Goal: Task Accomplishment & Management: Manage account settings

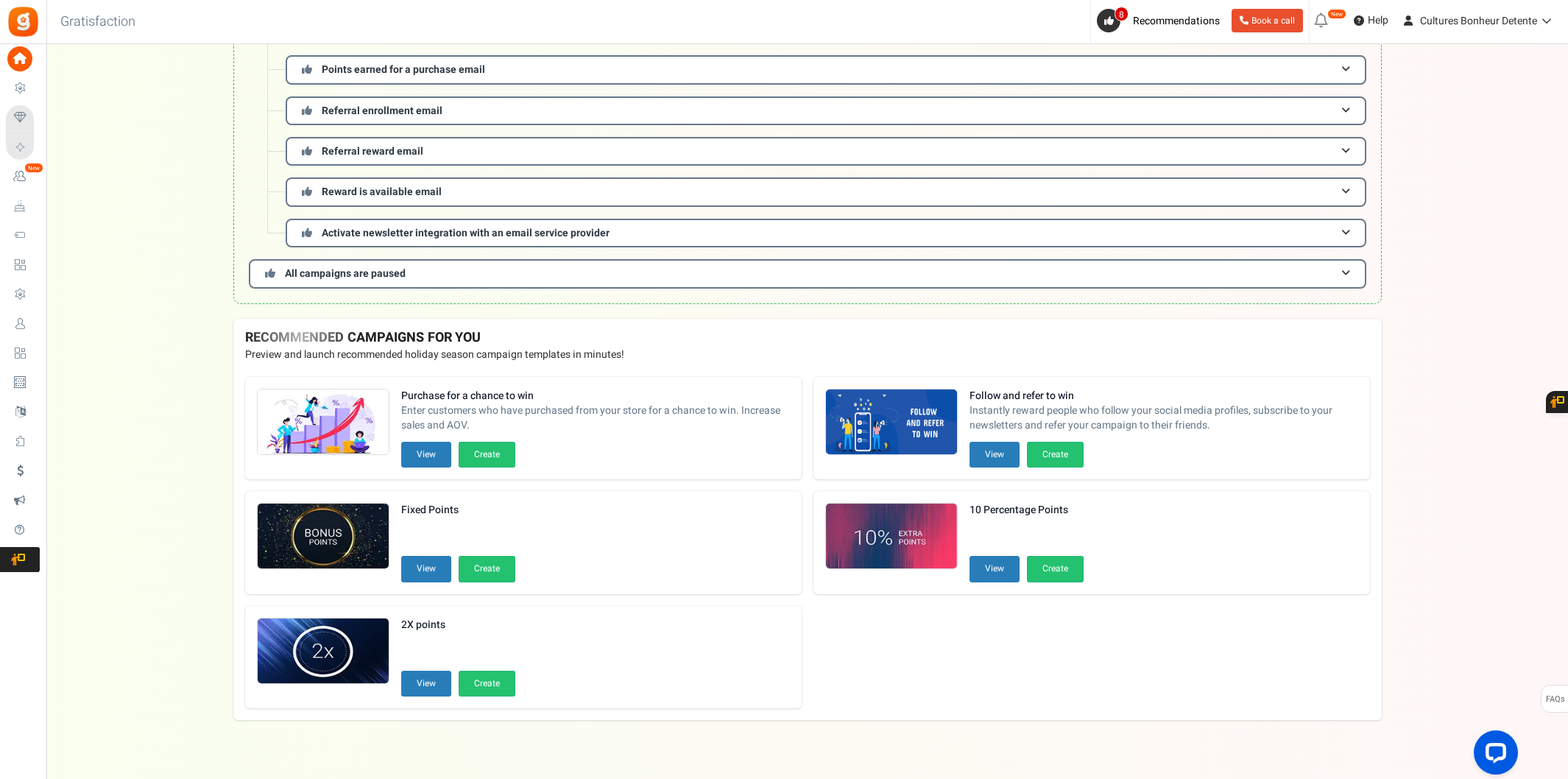
scroll to position [254, 0]
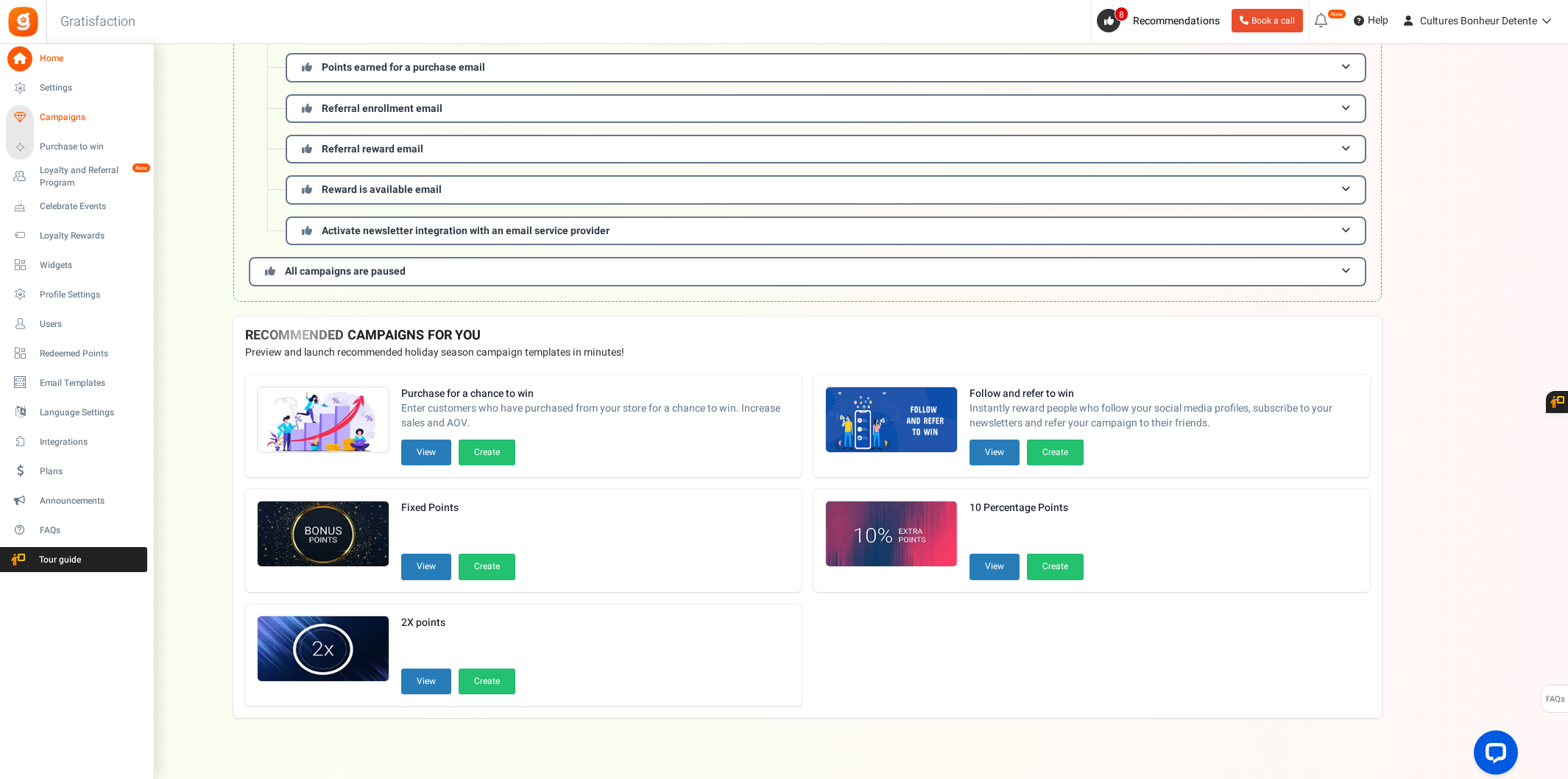
click at [53, 115] on span "Campaigns" at bounding box center [91, 118] width 103 height 12
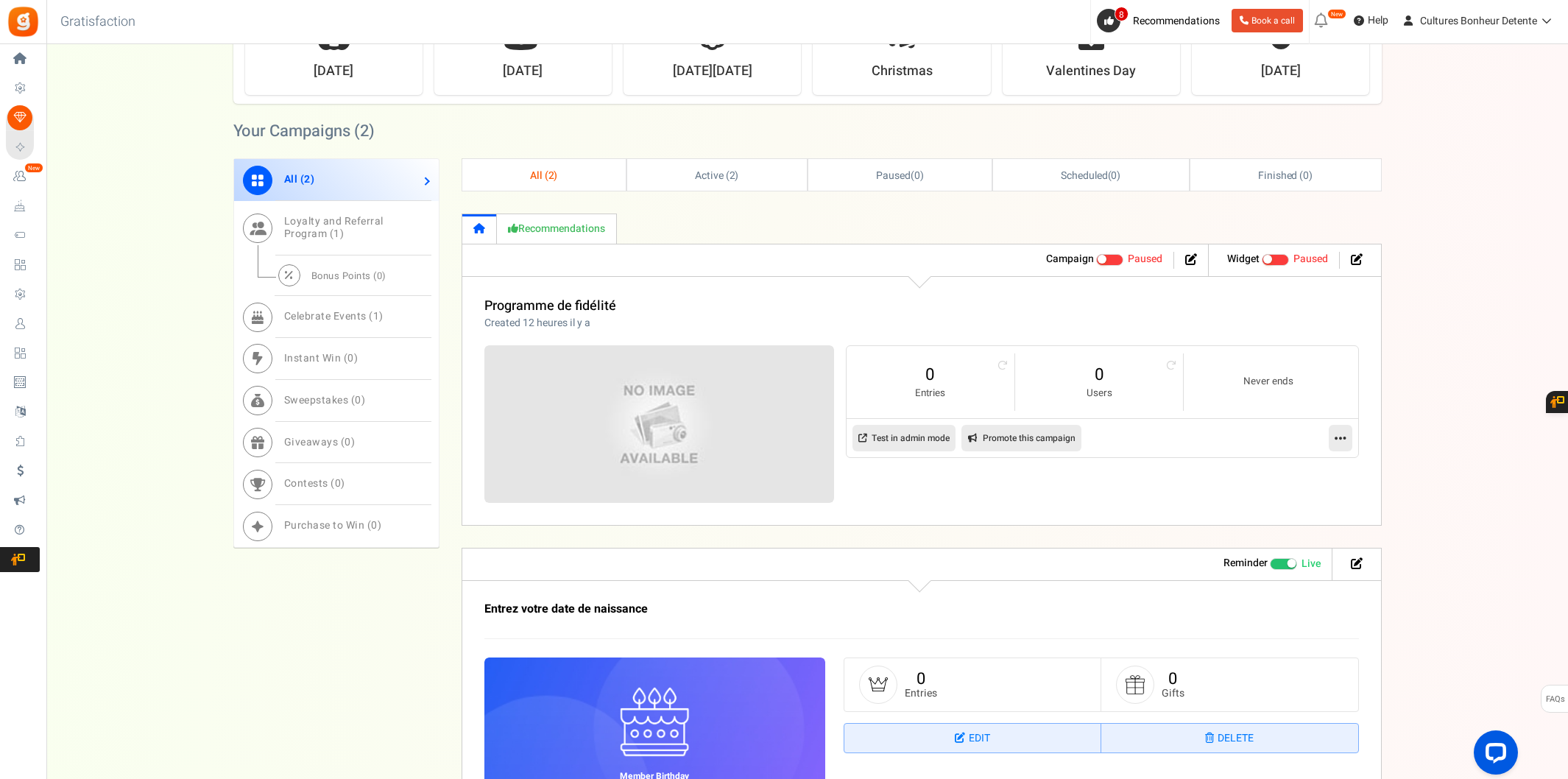
scroll to position [654, 0]
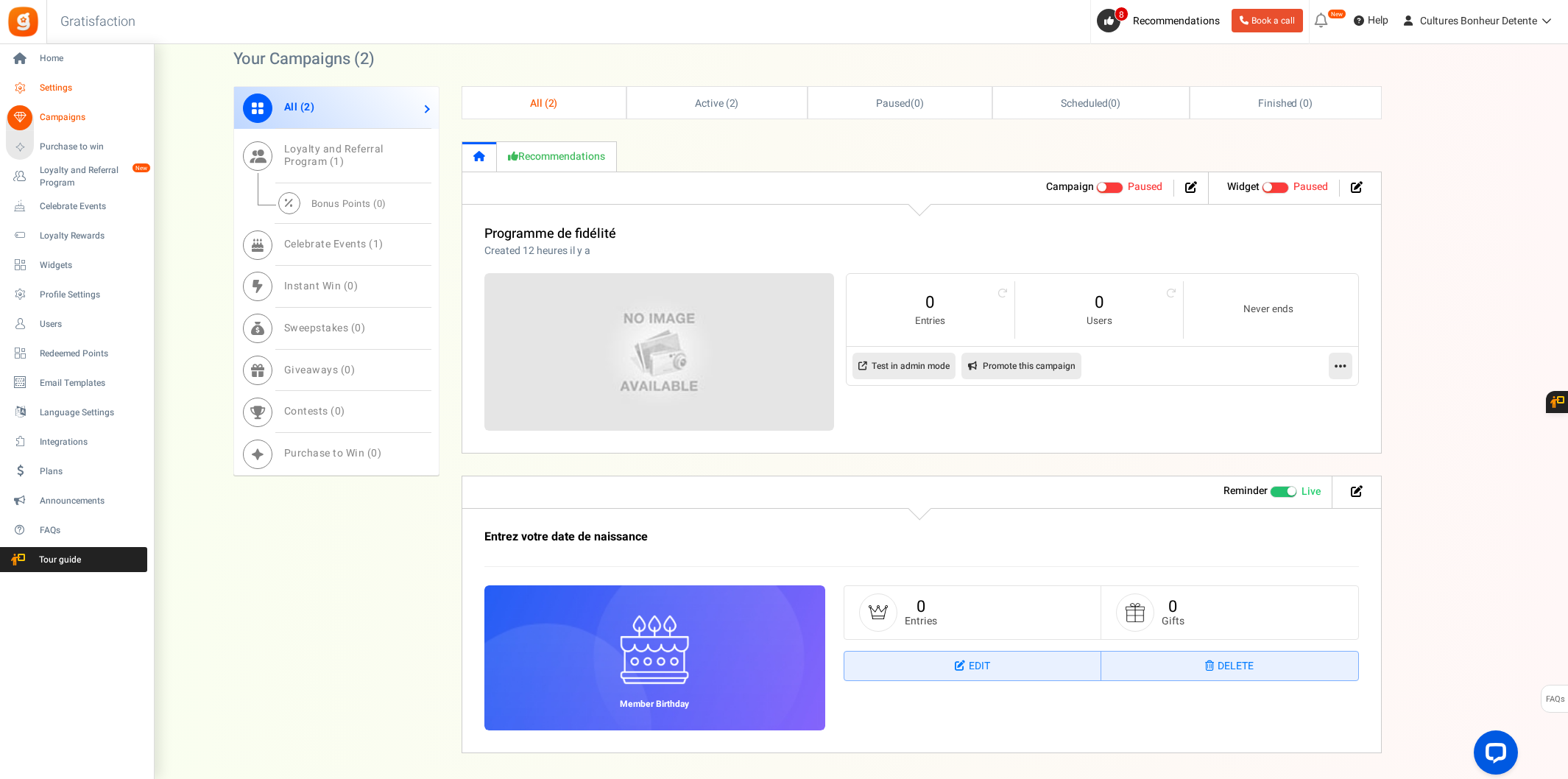
click at [58, 76] on link "Settings" at bounding box center [77, 88] width 142 height 25
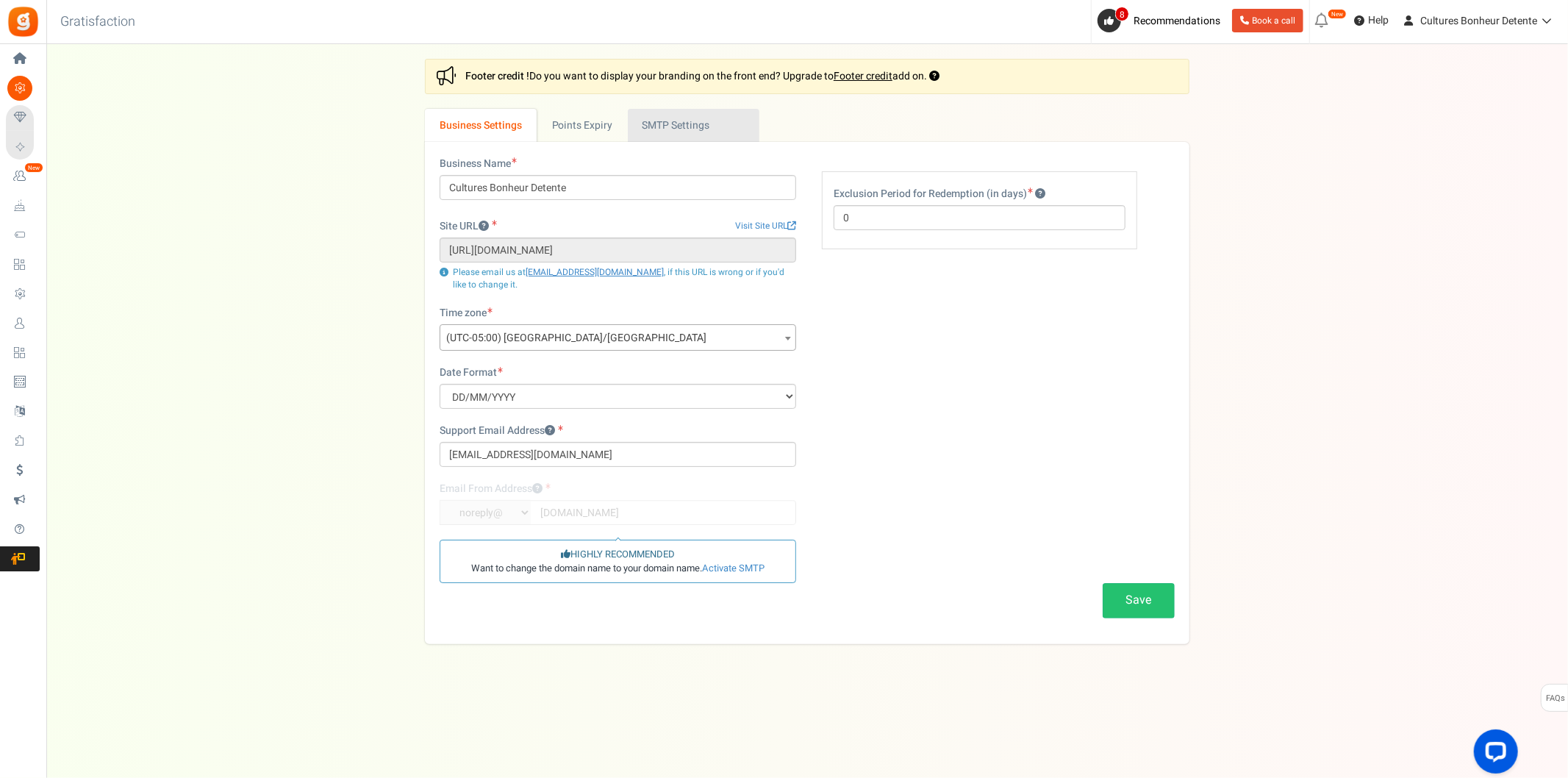
click at [682, 129] on link "Active SMTP Settings" at bounding box center [693, 125] width 131 height 33
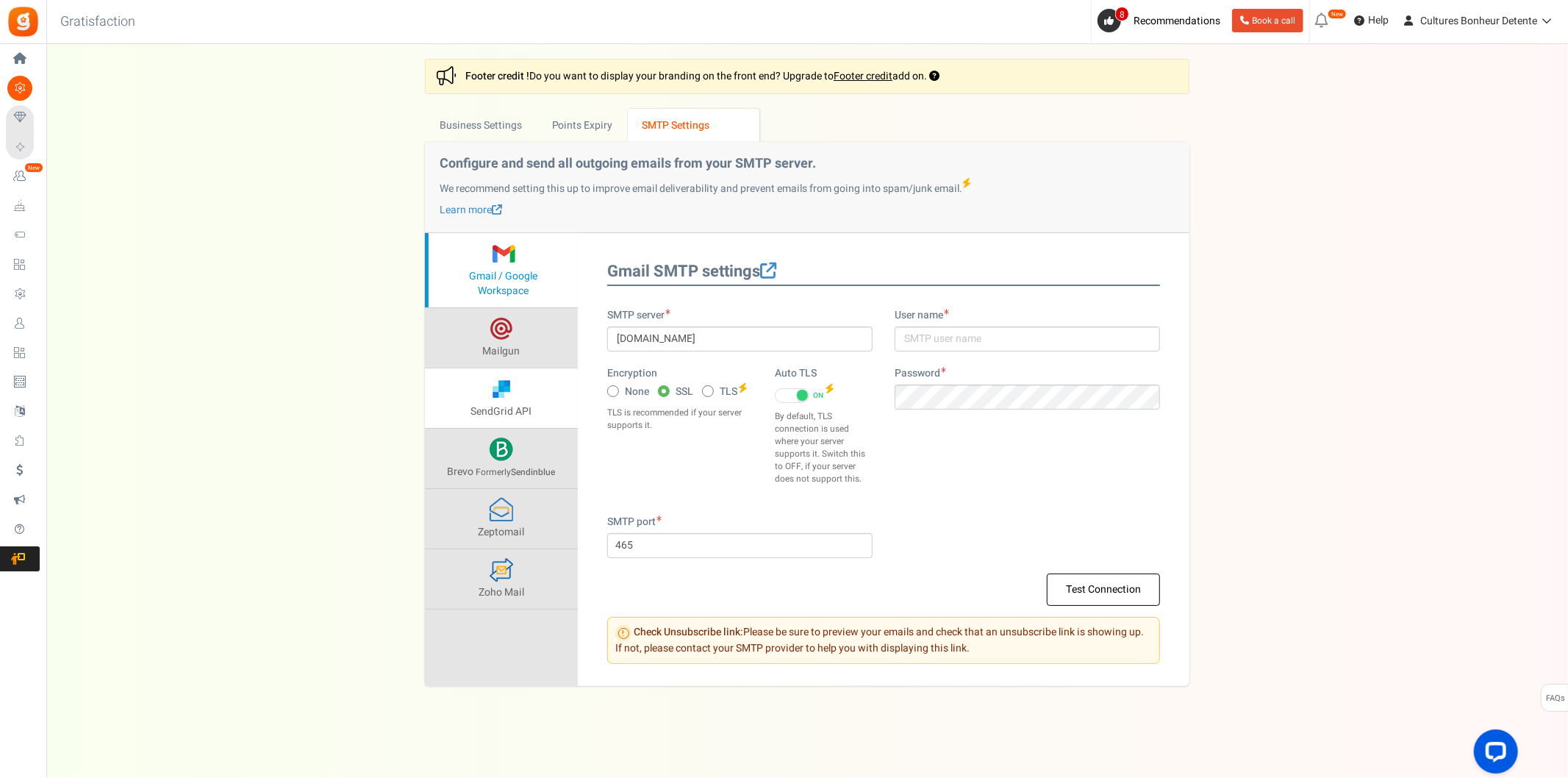
click at [528, 384] on link "SendGrid API" at bounding box center [501, 398] width 153 height 60
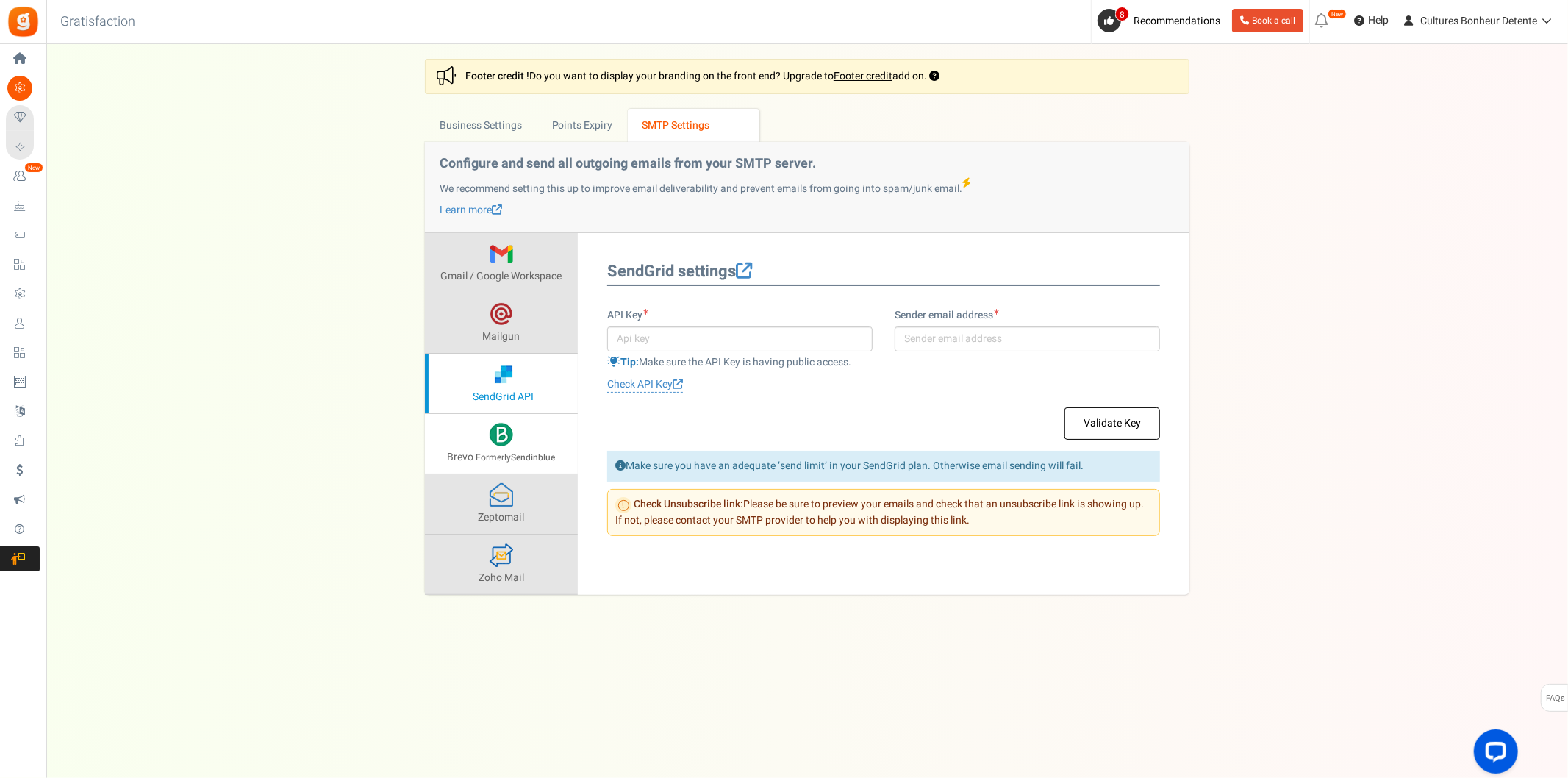
click at [555, 453] on link "Brevo Formerly Sendinblue" at bounding box center [501, 444] width 153 height 60
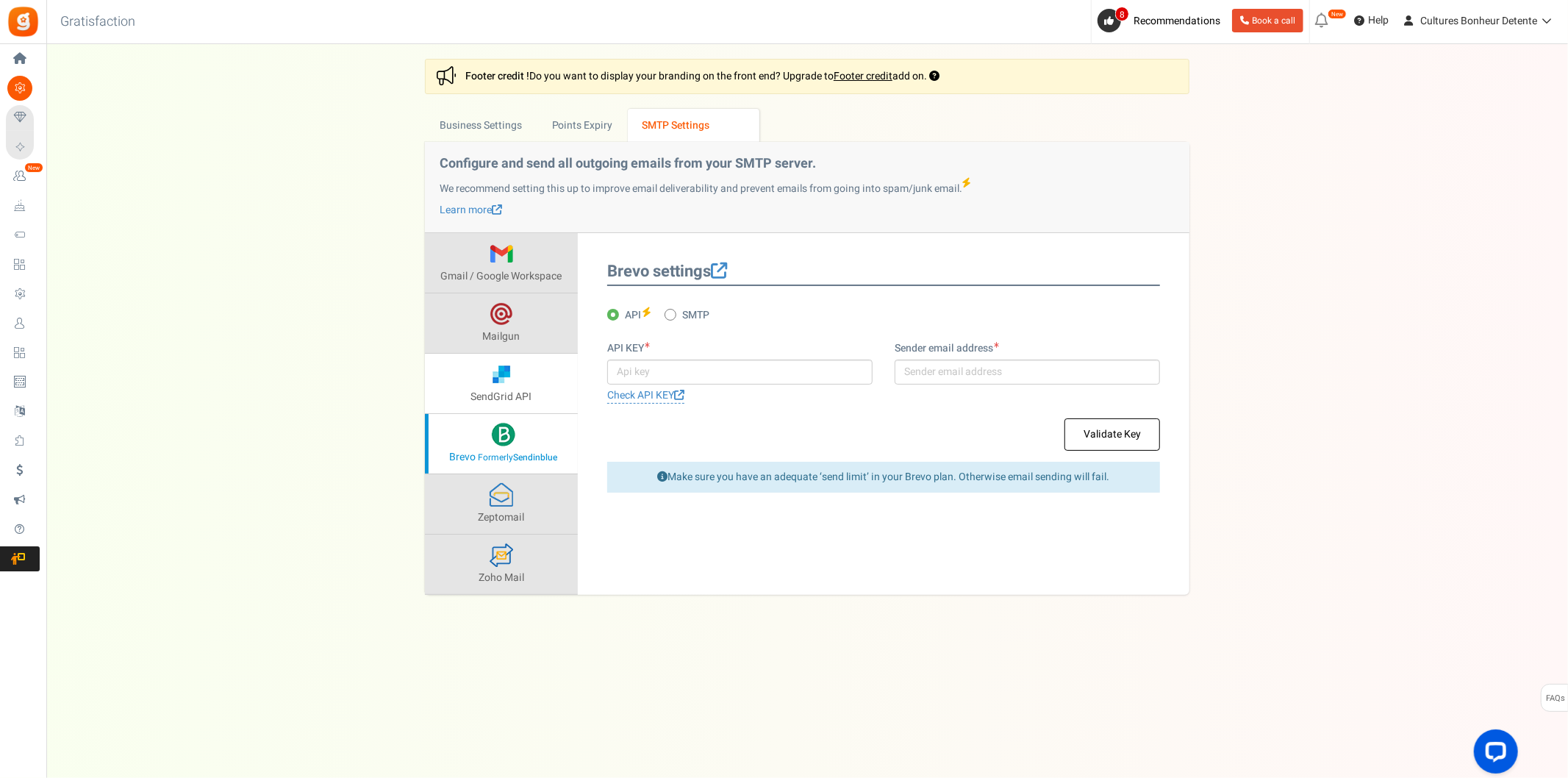
click at [515, 407] on link "SendGrid API" at bounding box center [501, 383] width 153 height 60
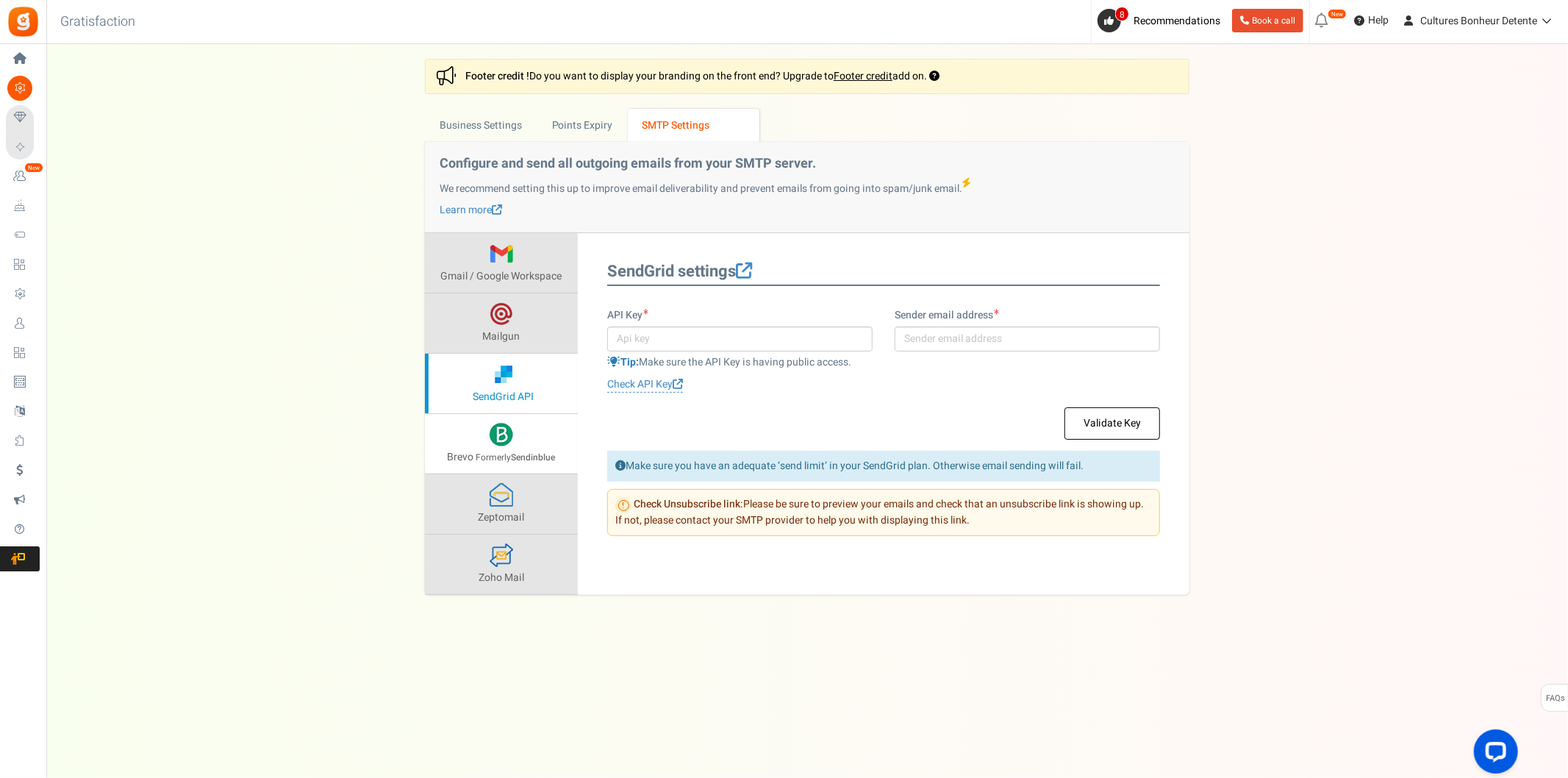
click at [501, 449] on link "Brevo Formerly Sendinblue" at bounding box center [501, 444] width 153 height 60
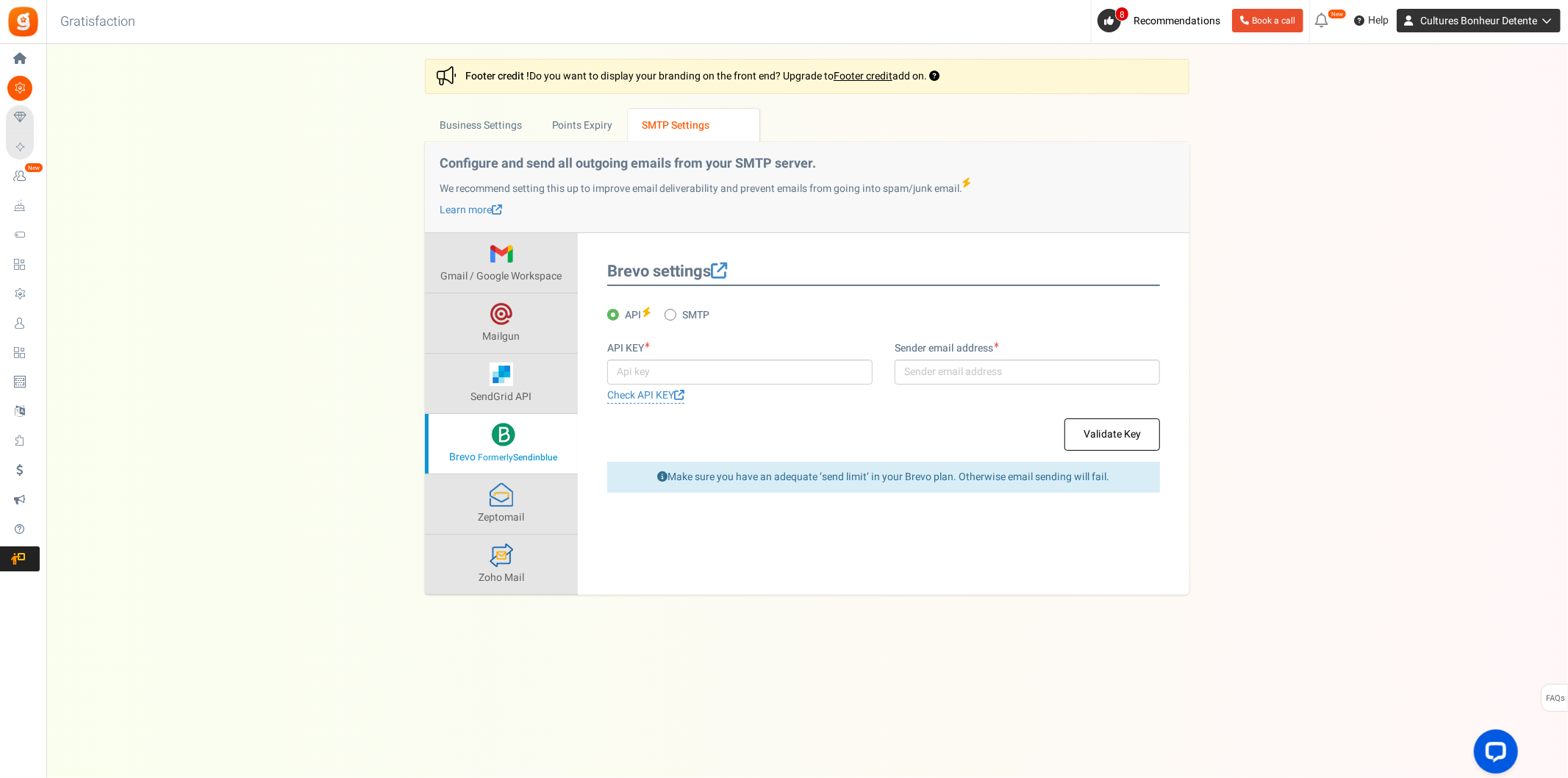
click at [1517, 30] on link "Cultures Bonheur Detente" at bounding box center [1479, 20] width 164 height 23
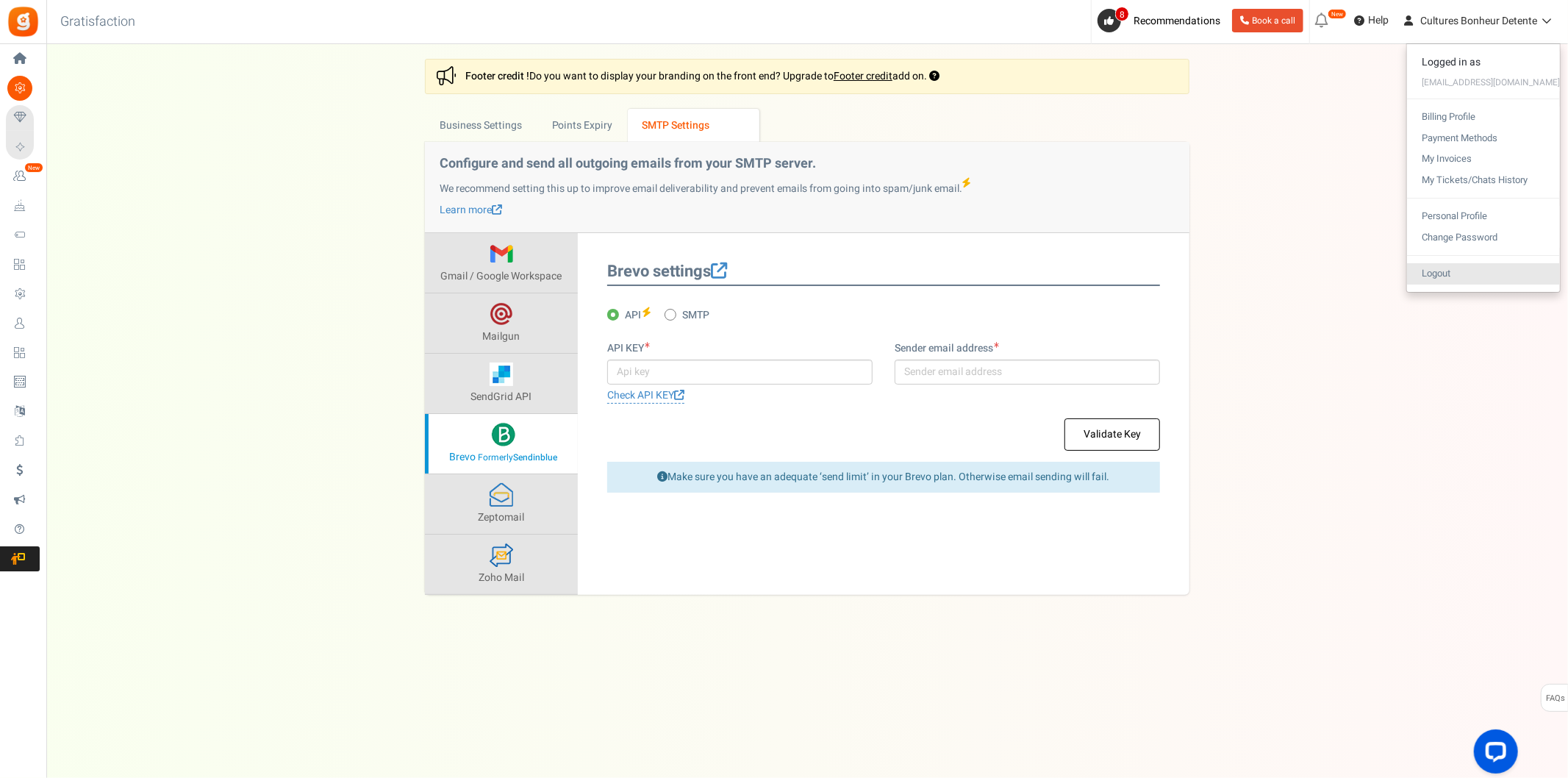
click at [1466, 273] on link "Logout" at bounding box center [1483, 274] width 153 height 21
